Goal: Information Seeking & Learning: Learn about a topic

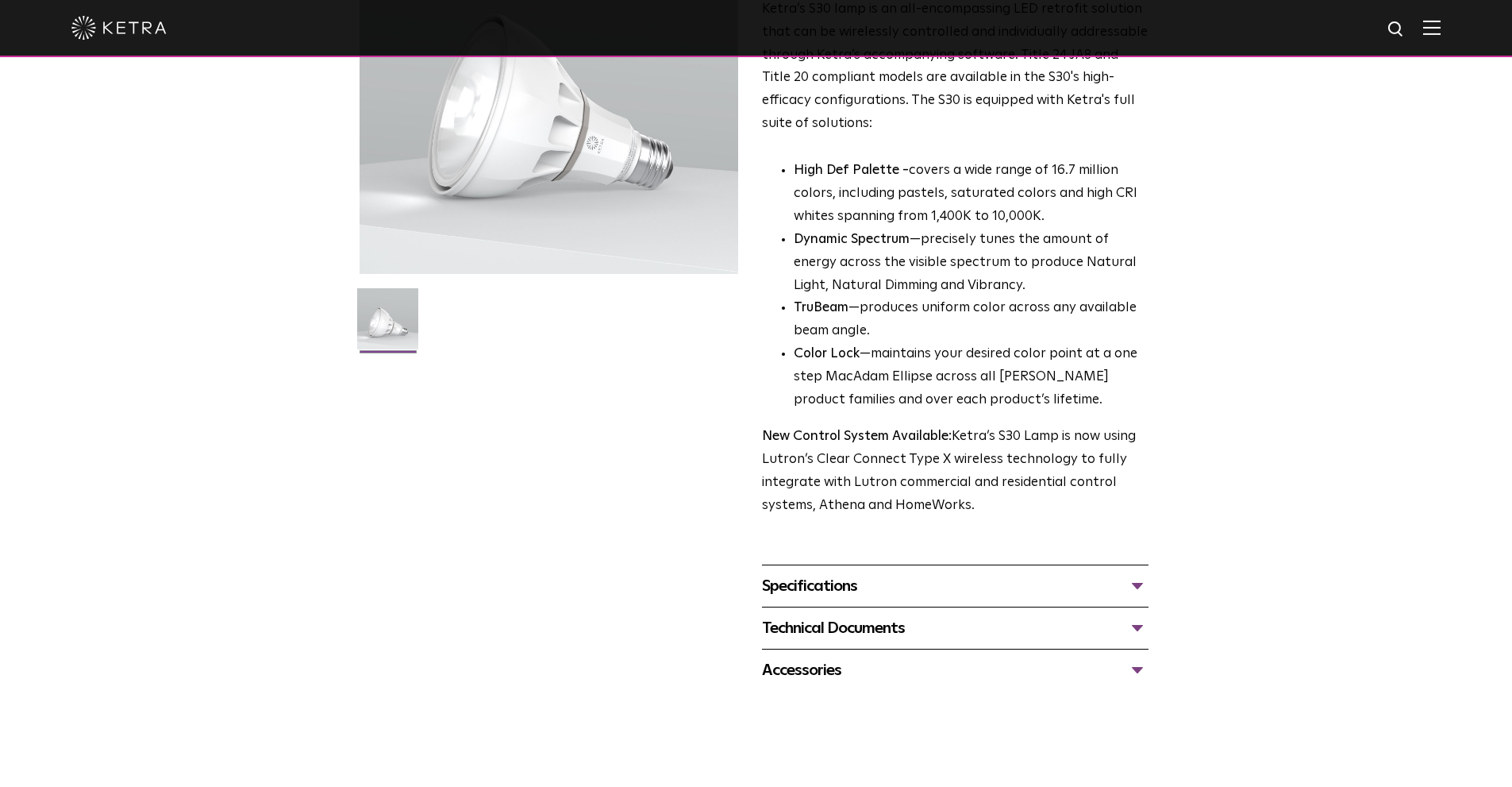
scroll to position [238, 0]
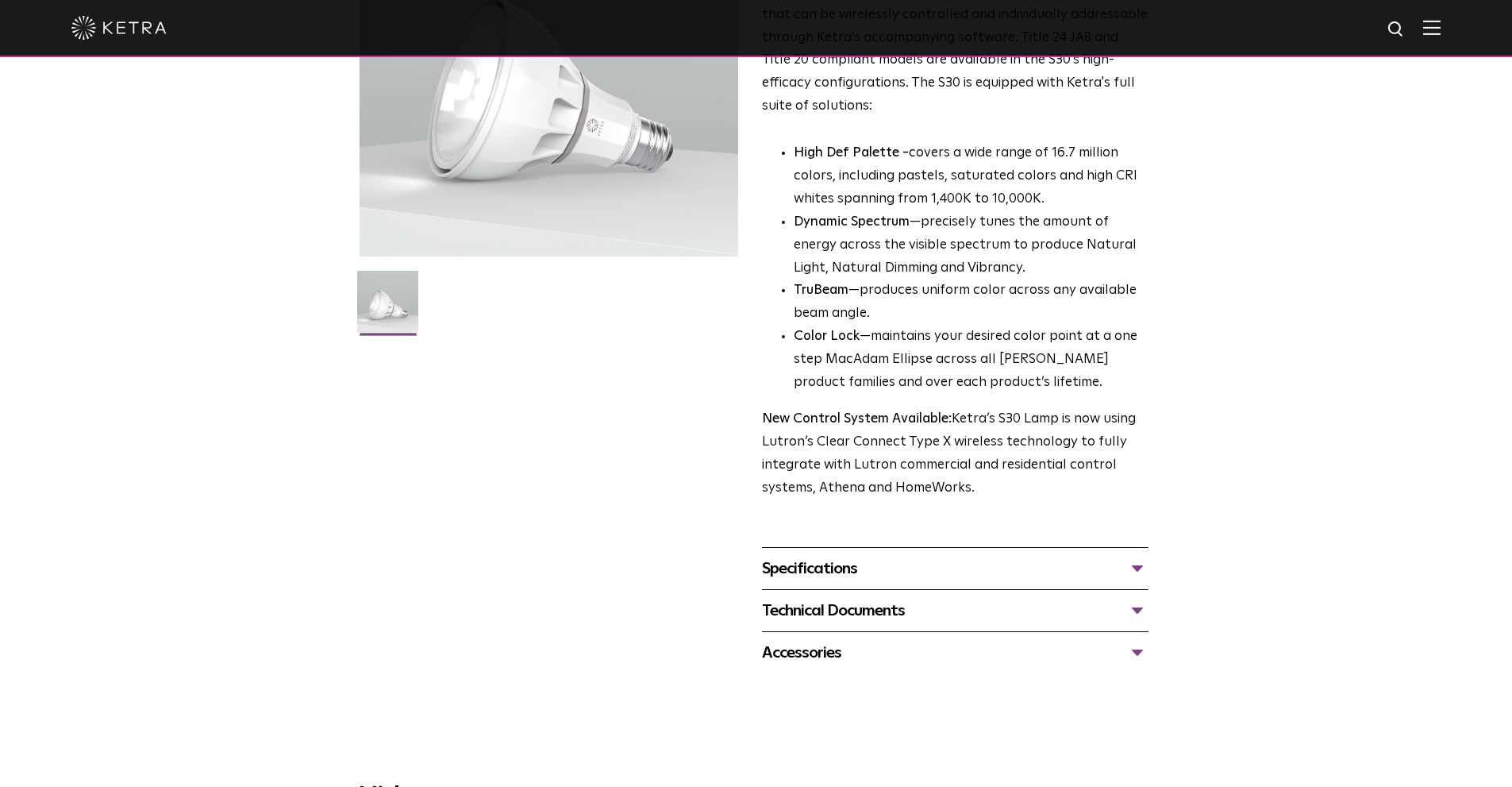
click at [1133, 567] on div "Specifications" at bounding box center [956, 568] width 387 height 25
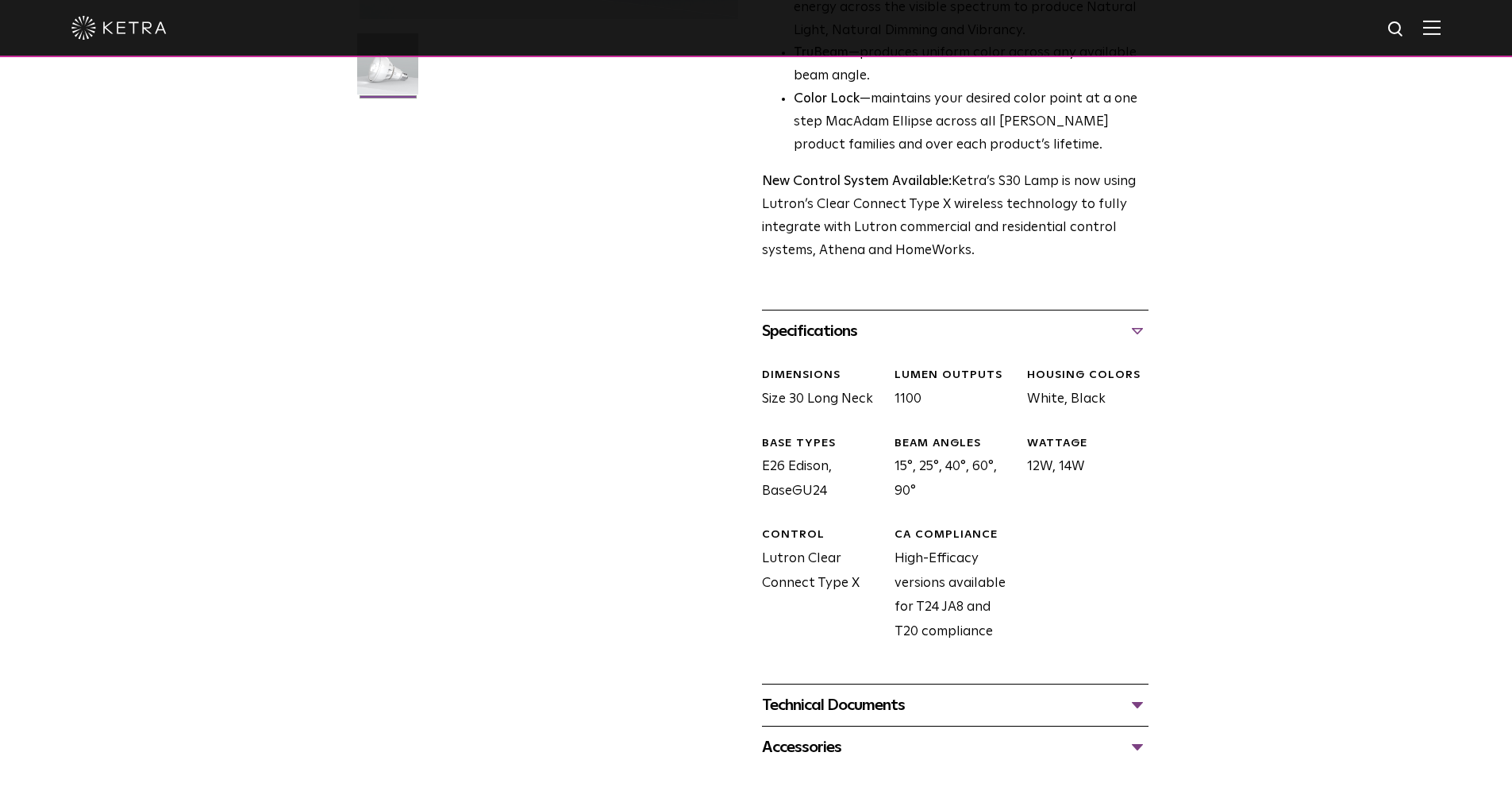
scroll to position [477, 0]
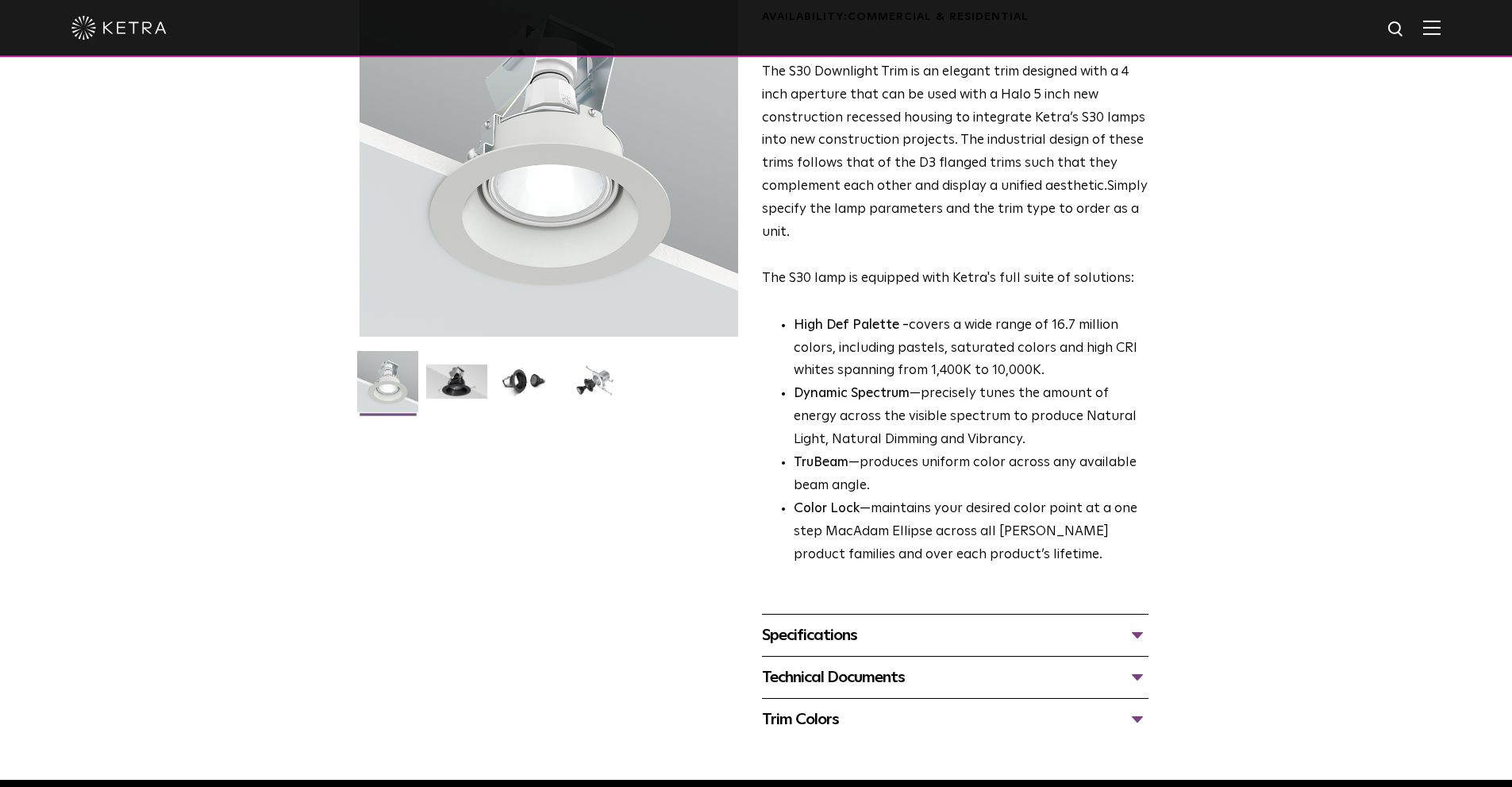
scroll to position [159, 0]
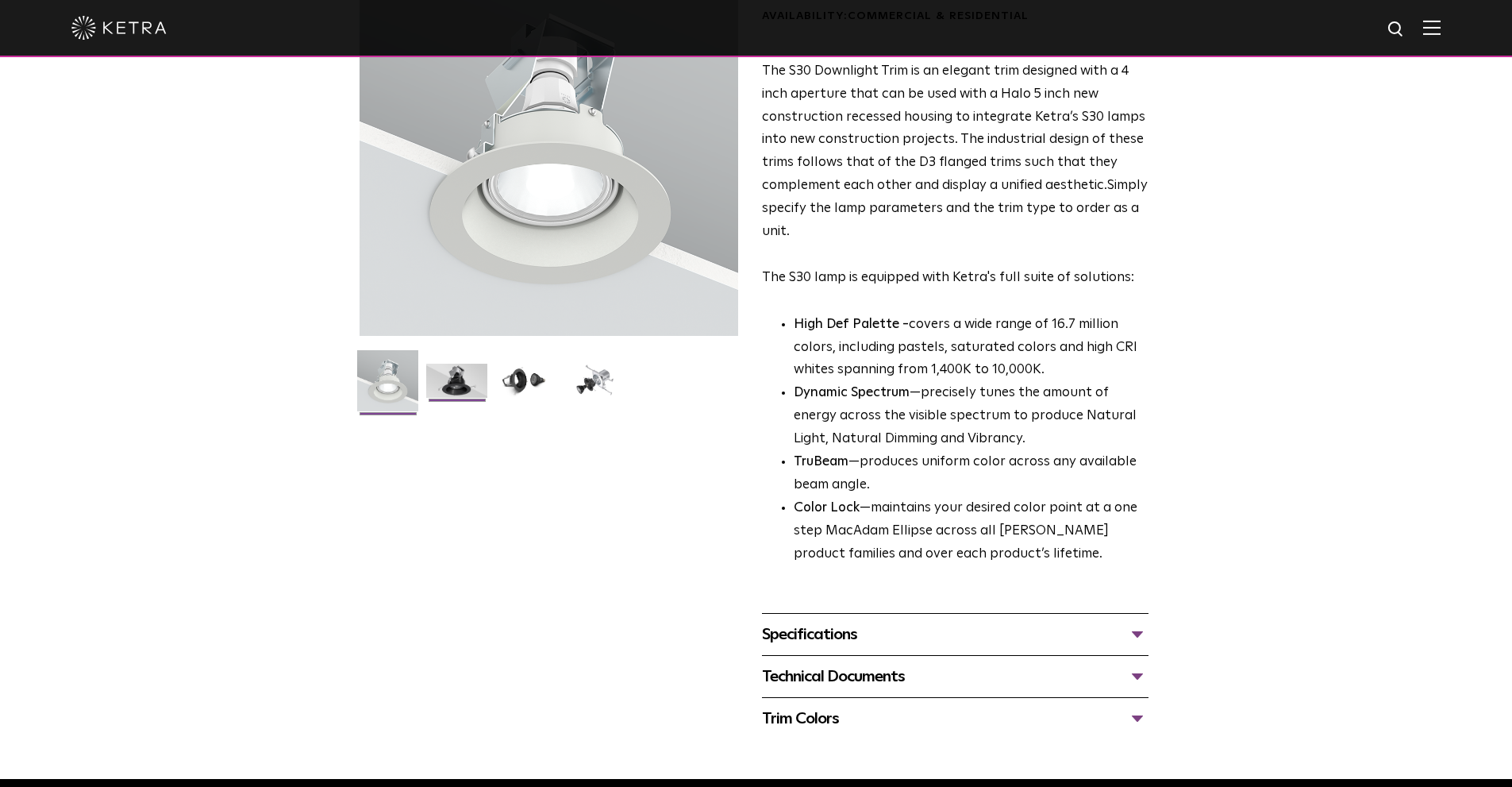
click at [461, 377] on img at bounding box center [457, 386] width 61 height 46
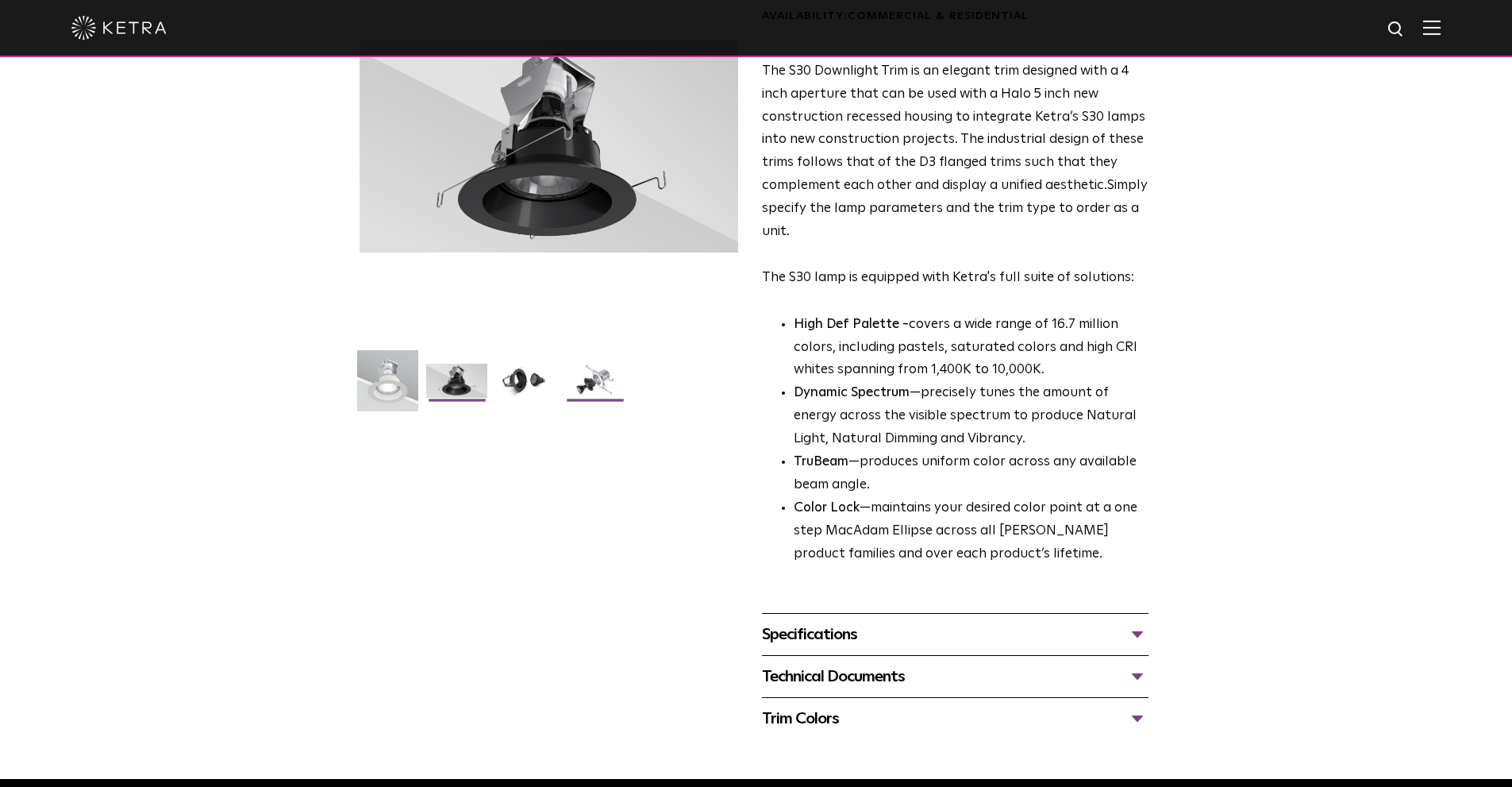
click at [585, 377] on img at bounding box center [595, 386] width 61 height 46
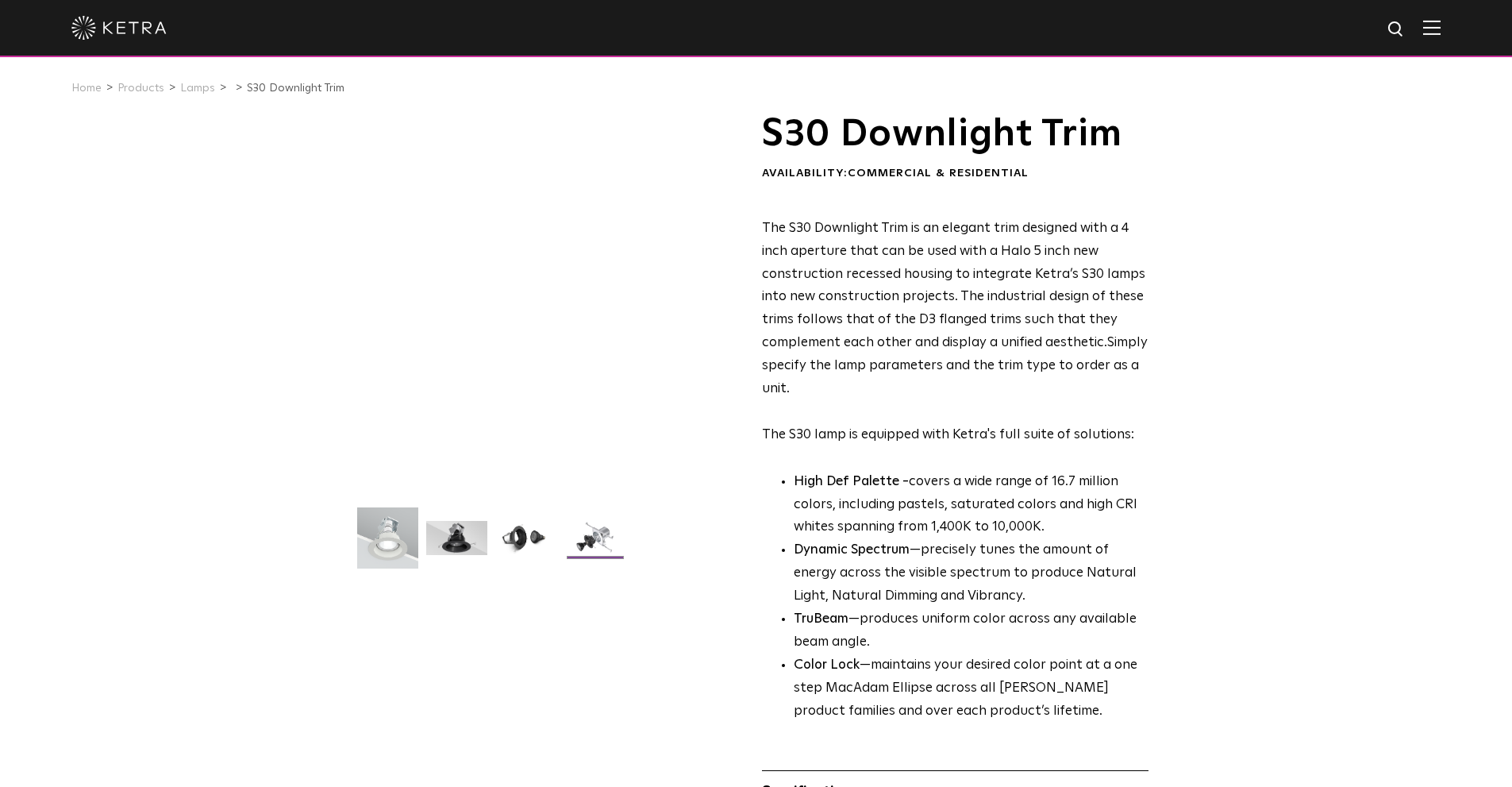
scroll to position [0, 0]
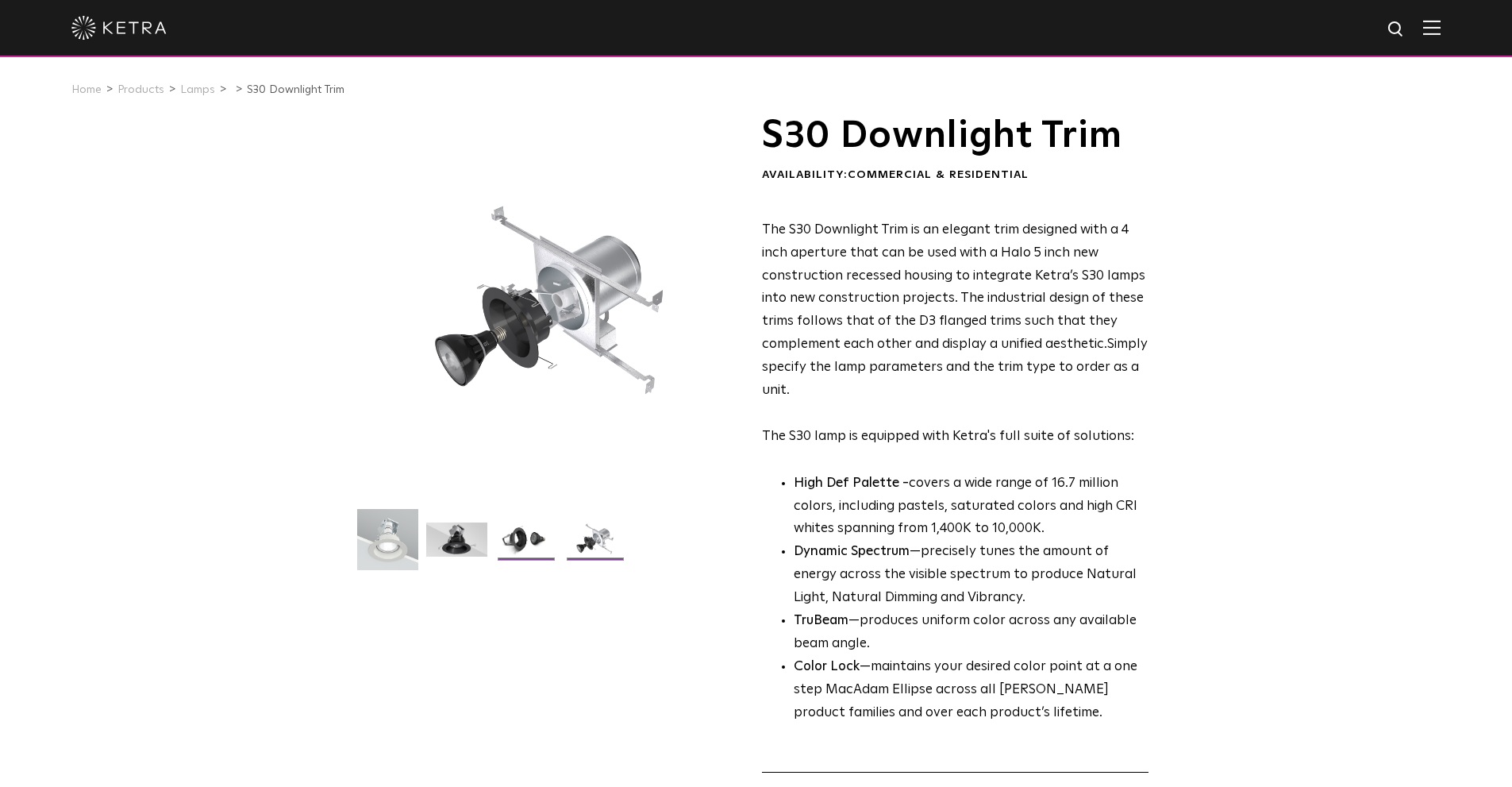
click at [526, 538] on img at bounding box center [526, 545] width 61 height 46
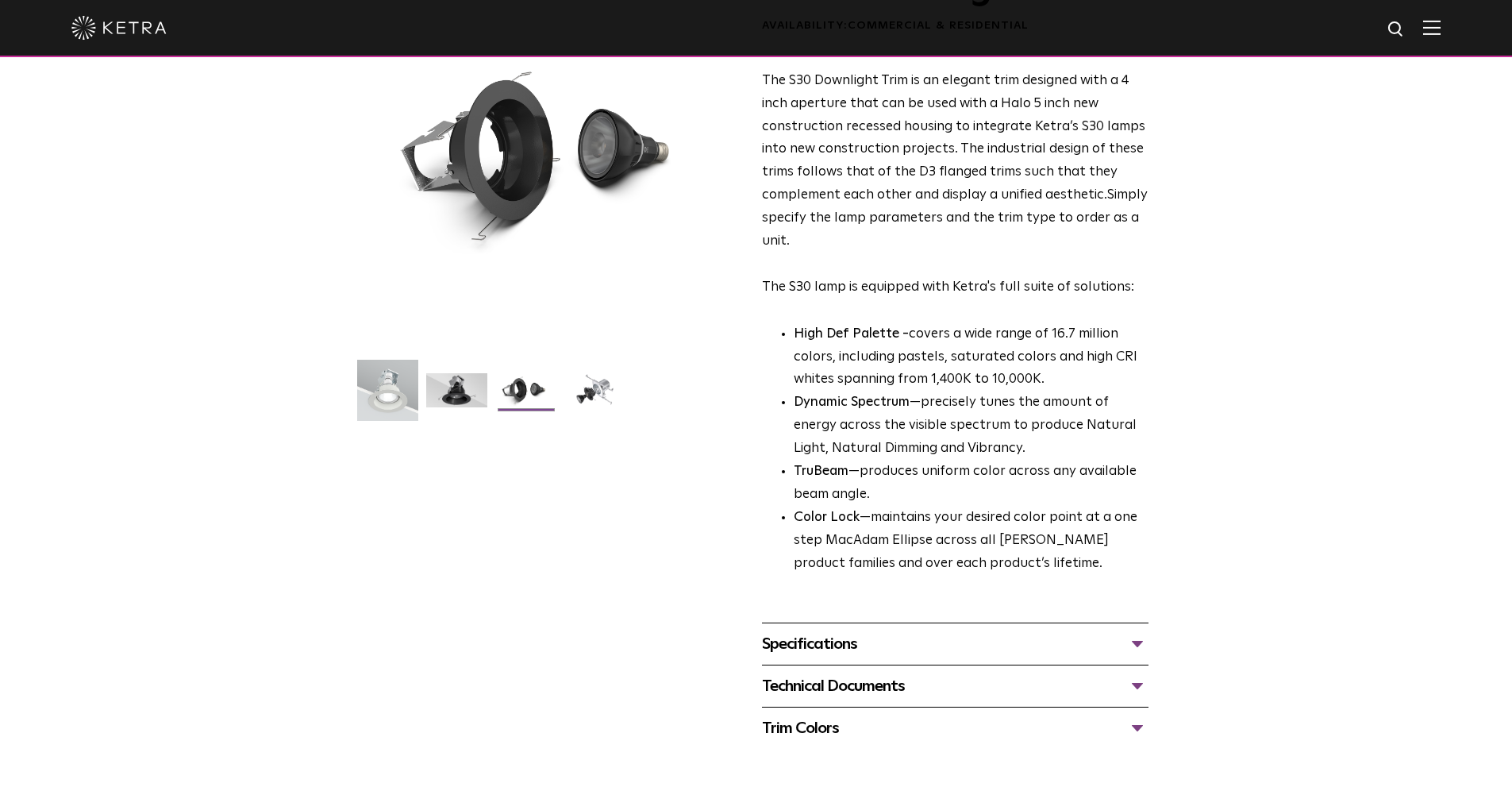
scroll to position [318, 0]
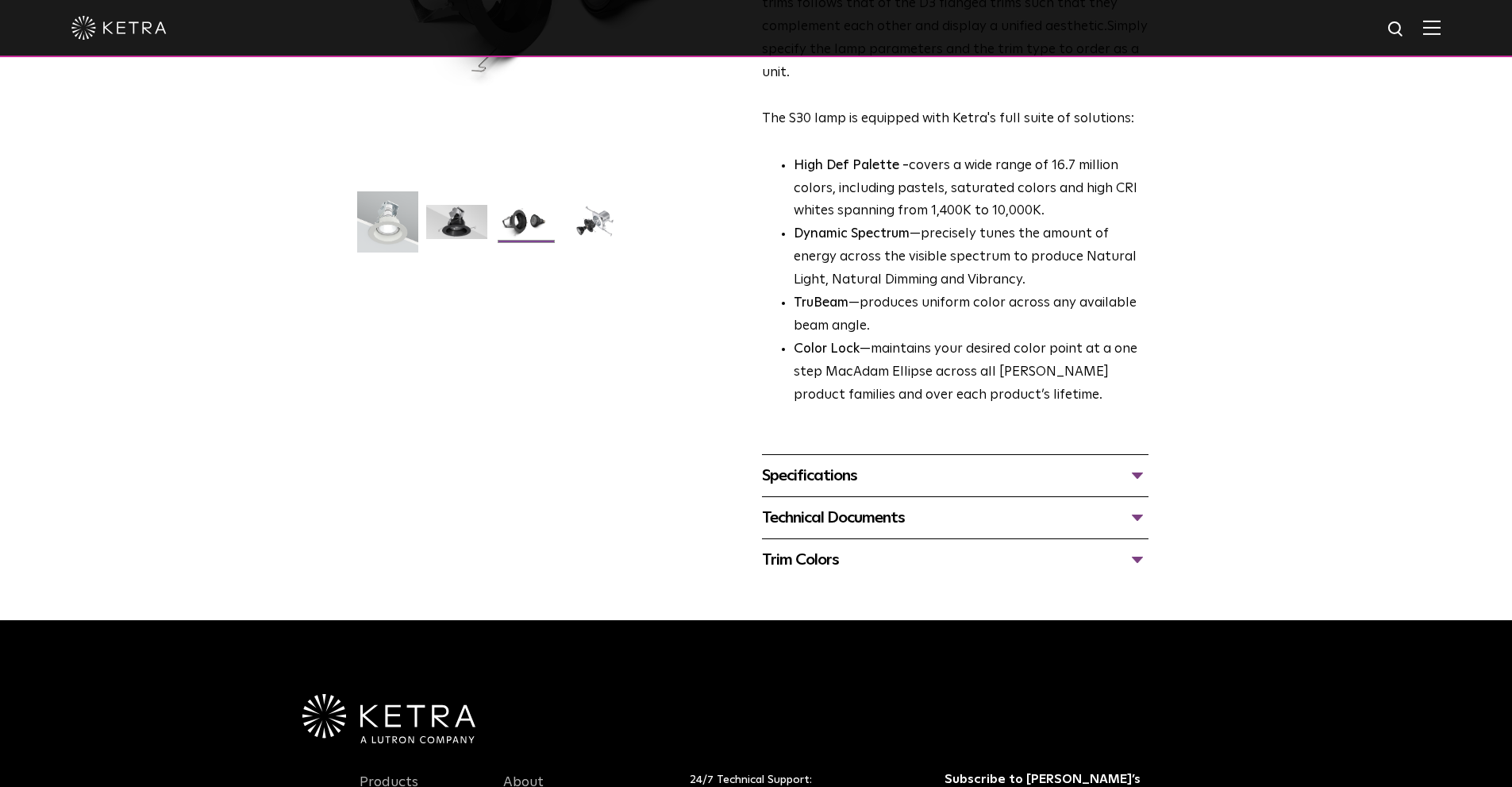
click at [1081, 470] on div "Specifications" at bounding box center [956, 475] width 387 height 25
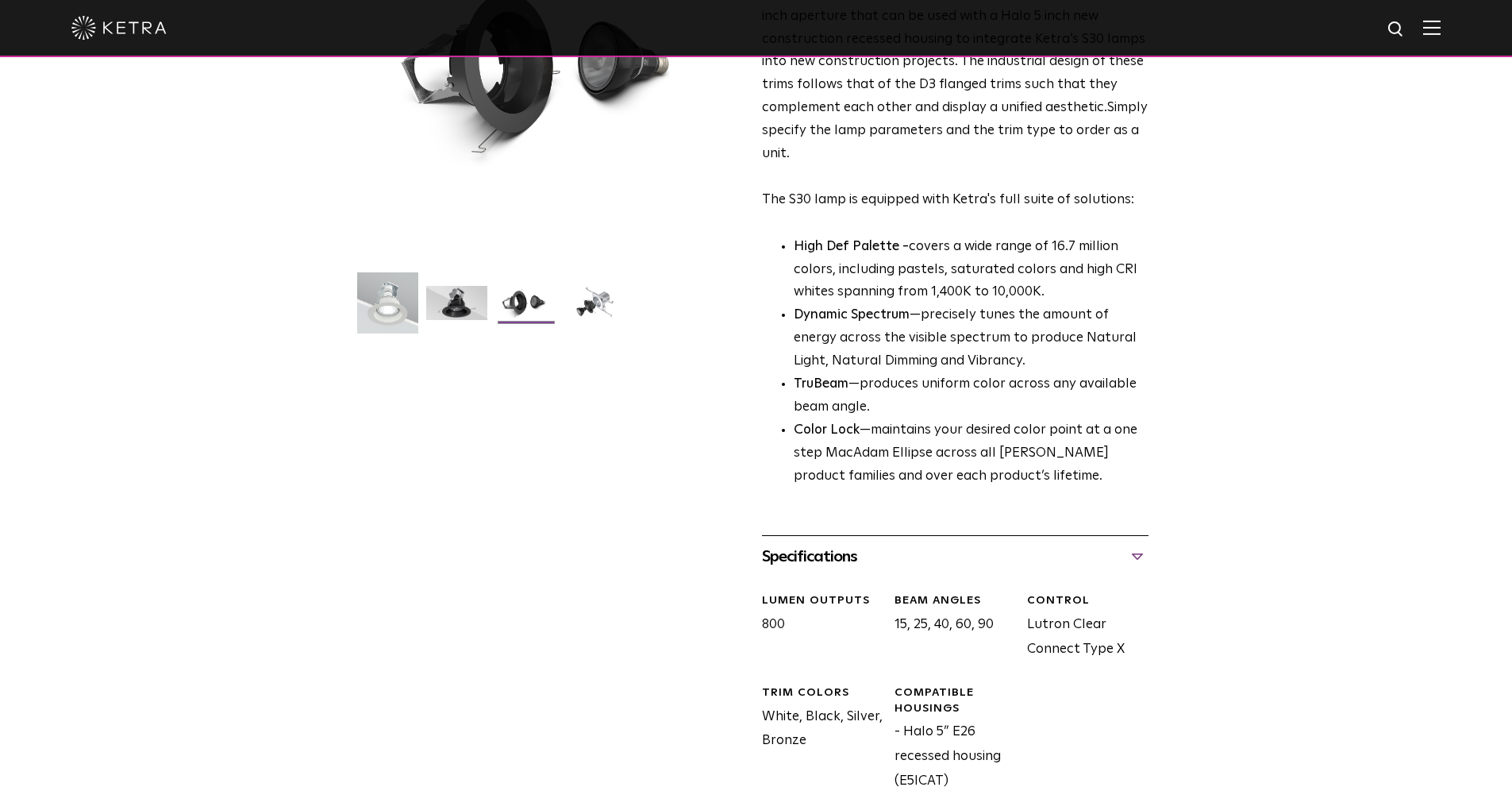
scroll to position [0, 0]
